Goal: Information Seeking & Learning: Learn about a topic

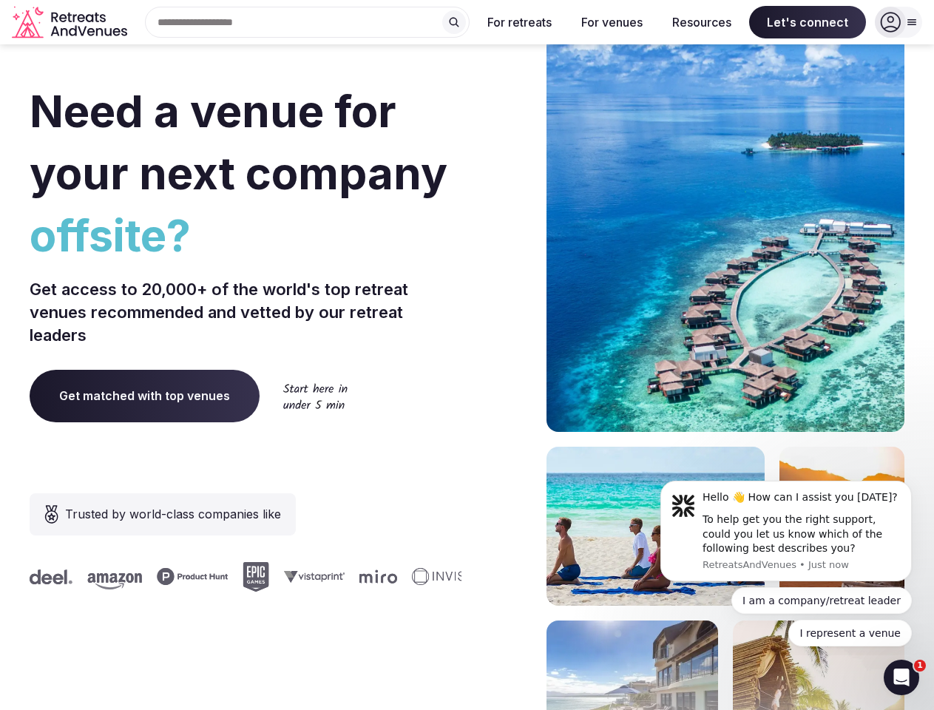
click at [467, 355] on div "Need a venue for your next company offsite? Get access to 20,000+ of the world'…" at bounding box center [467, 443] width 875 height 892
click at [308, 22] on div "Search Popular Destinations [GEOGRAPHIC_DATA], [GEOGRAPHIC_DATA] [GEOGRAPHIC_DA…" at bounding box center [301, 22] width 337 height 31
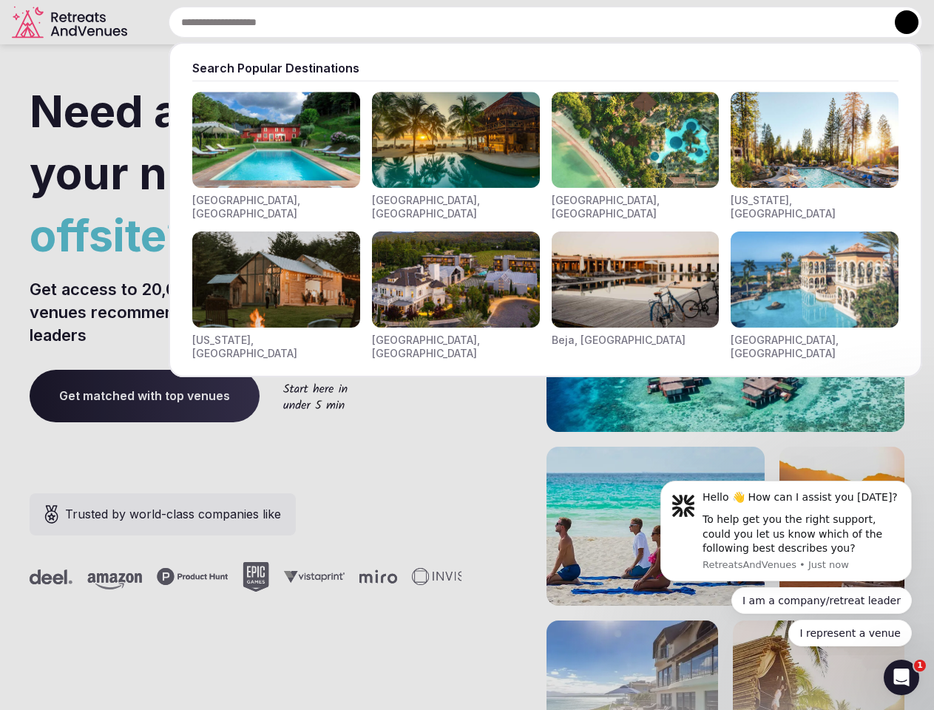
click at [454, 22] on input "text" at bounding box center [546, 22] width 754 height 31
click at [520, 22] on input "text" at bounding box center [546, 22] width 754 height 31
click at [612, 22] on input "text" at bounding box center [546, 22] width 754 height 31
click at [702, 22] on input "text" at bounding box center [546, 22] width 754 height 31
click at [808, 22] on input "text" at bounding box center [546, 22] width 754 height 31
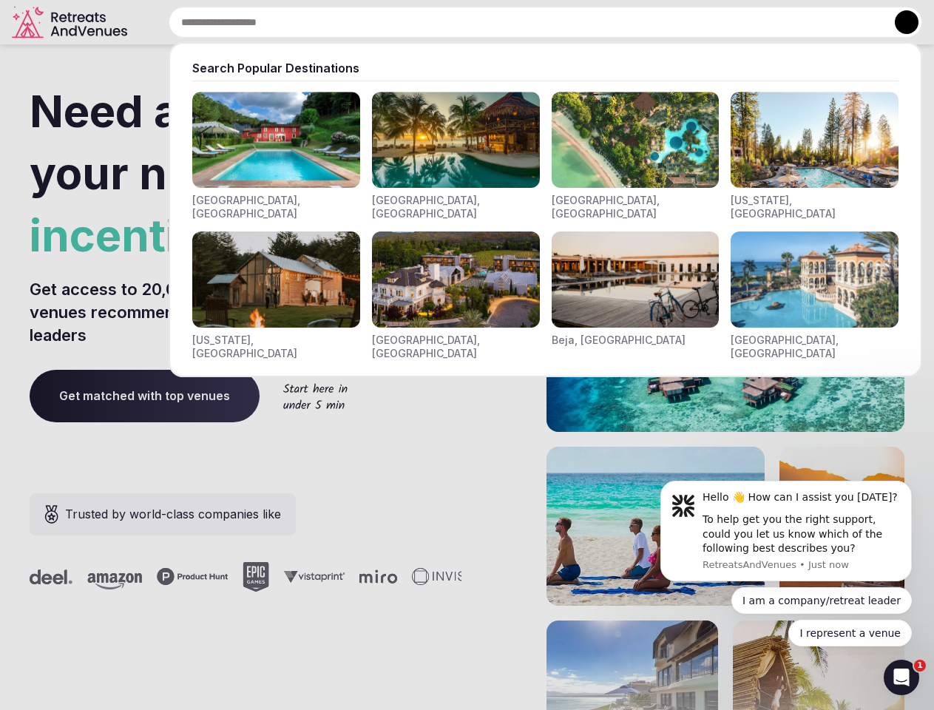
click at [899, 22] on button at bounding box center [907, 22] width 24 height 24
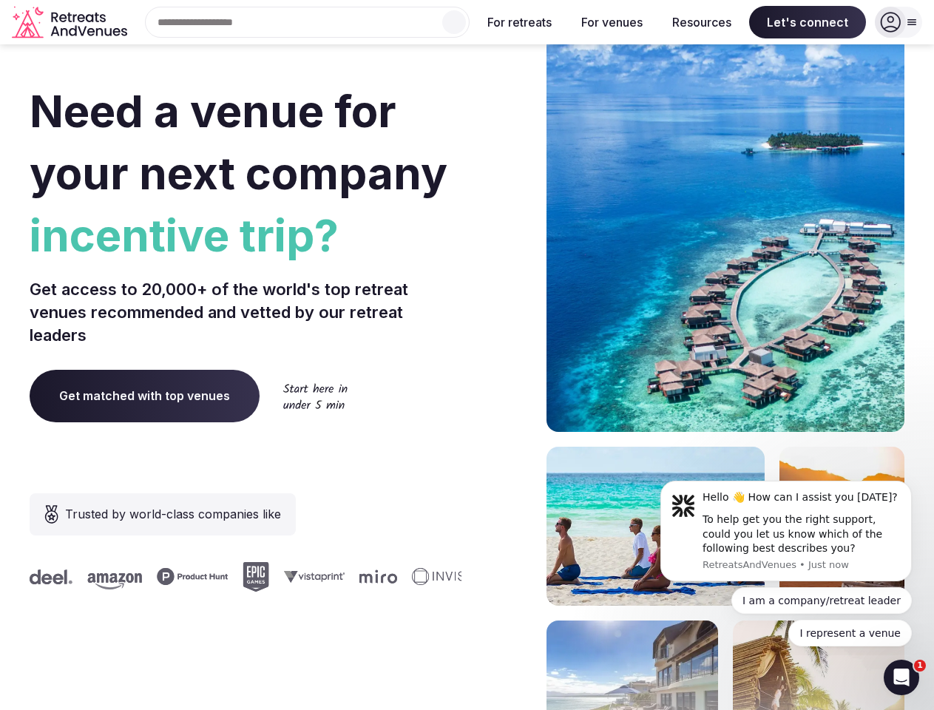
click at [787, 531] on div "To help get you the right support, could you let us know which of the following…" at bounding box center [802, 535] width 198 height 44
